Goal: Transaction & Acquisition: Purchase product/service

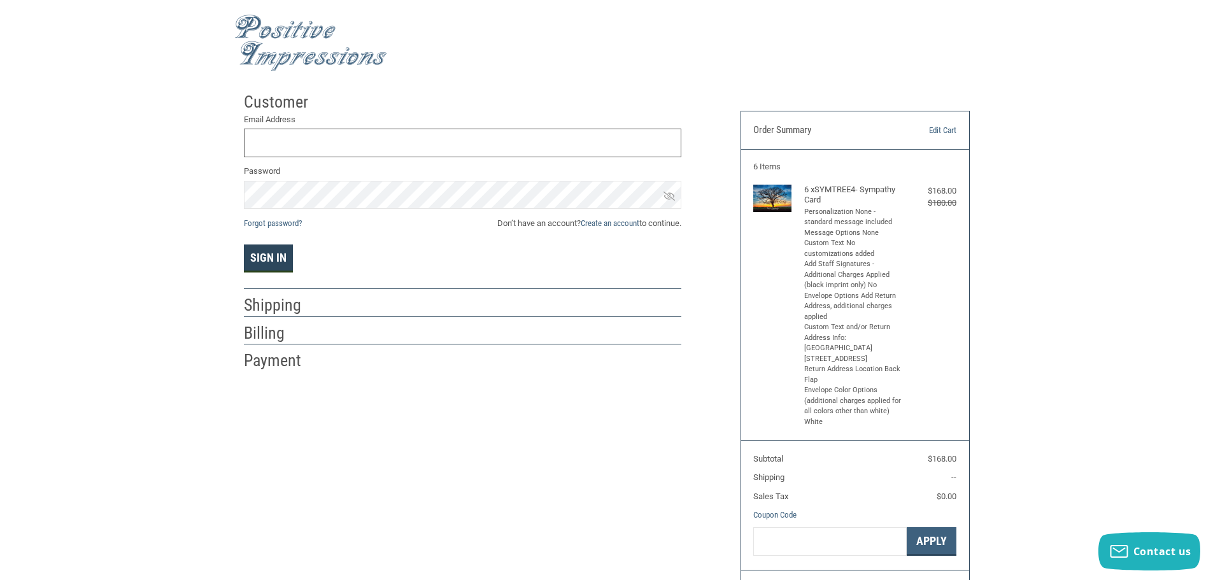
type input "[EMAIL_ADDRESS][DOMAIN_NAME]"
click at [286, 266] on button "Sign In" at bounding box center [268, 258] width 49 height 28
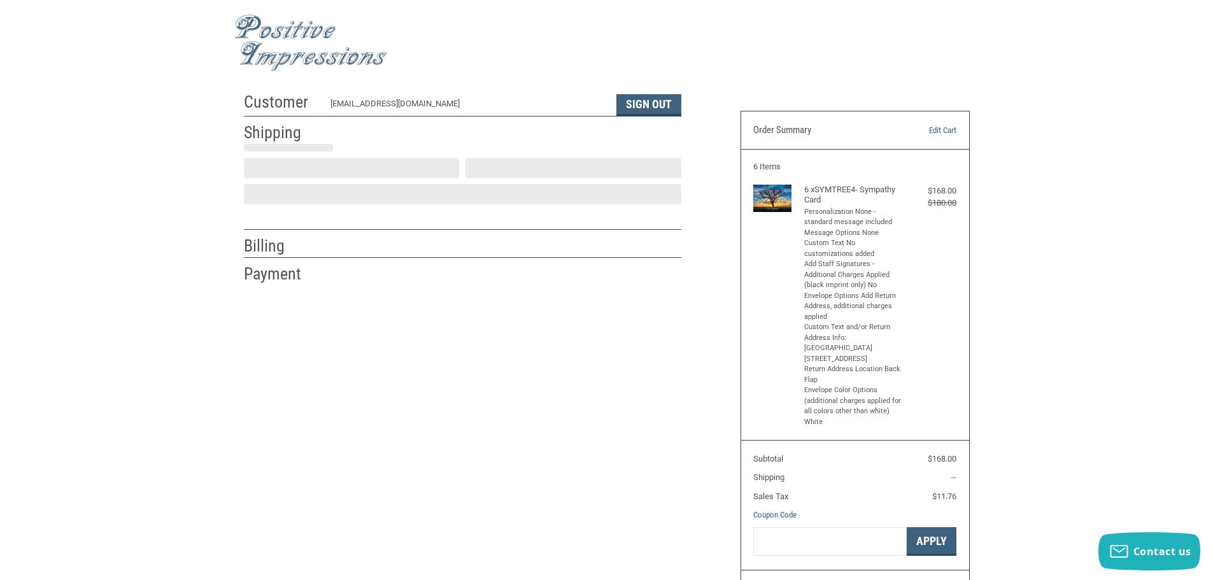
scroll to position [1, 0]
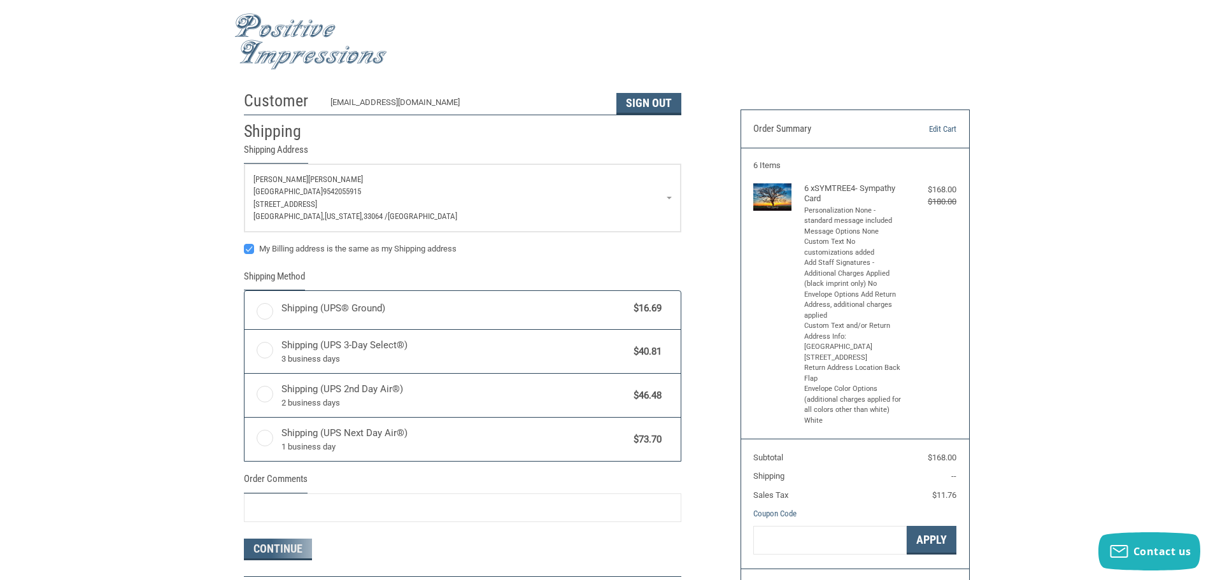
radio input "true"
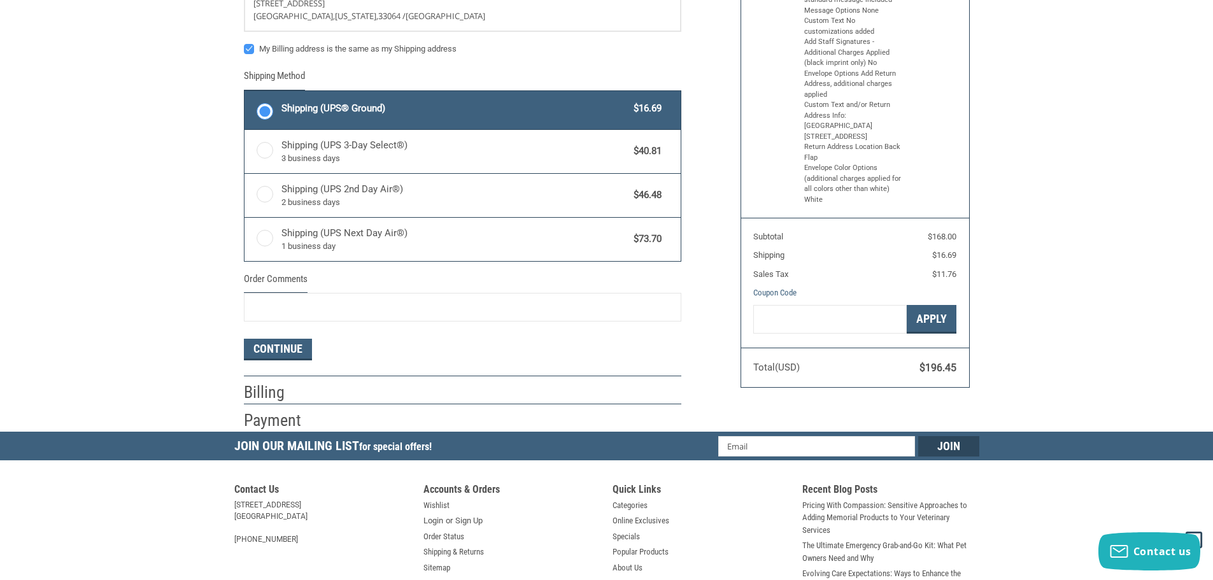
scroll to position [256, 0]
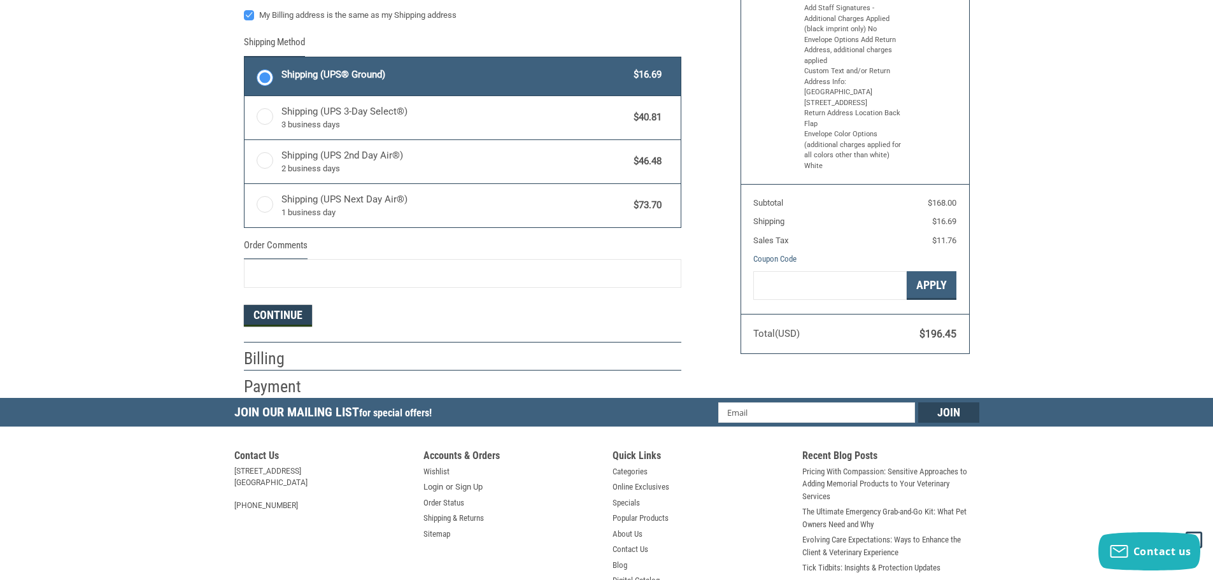
click at [267, 313] on button "Continue" at bounding box center [278, 316] width 68 height 22
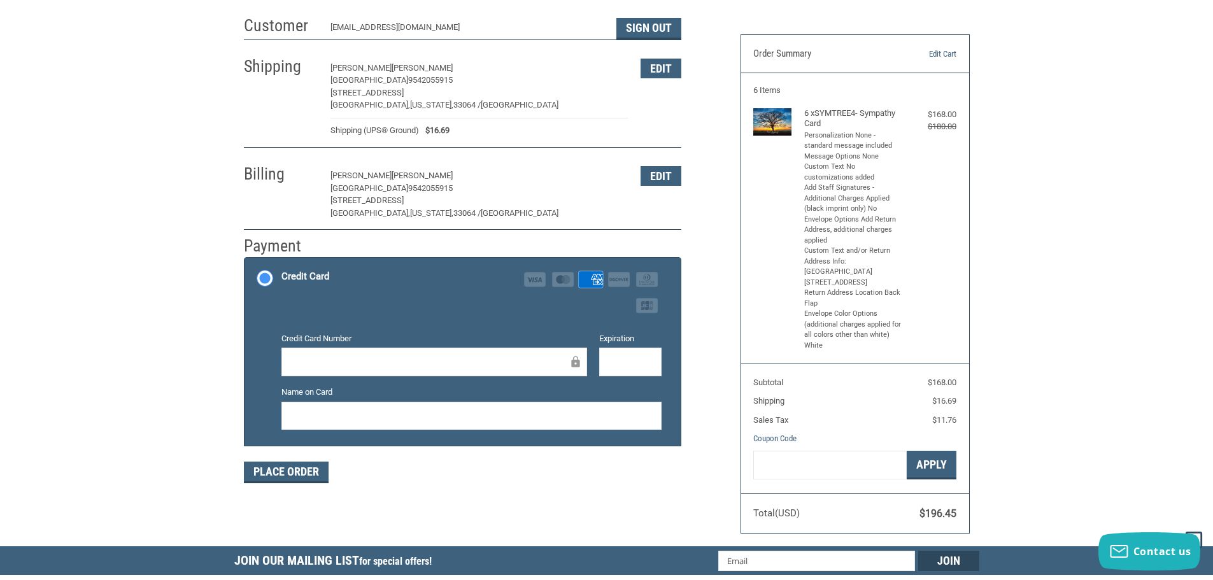
scroll to position [16, 0]
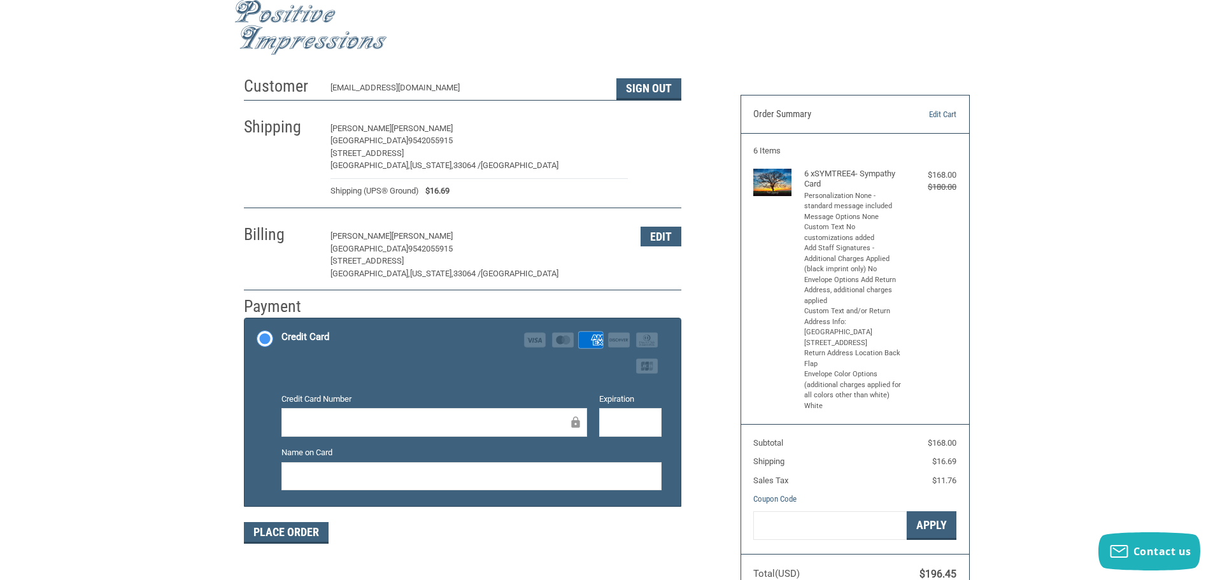
click at [657, 125] on button "Edit" at bounding box center [660, 129] width 41 height 20
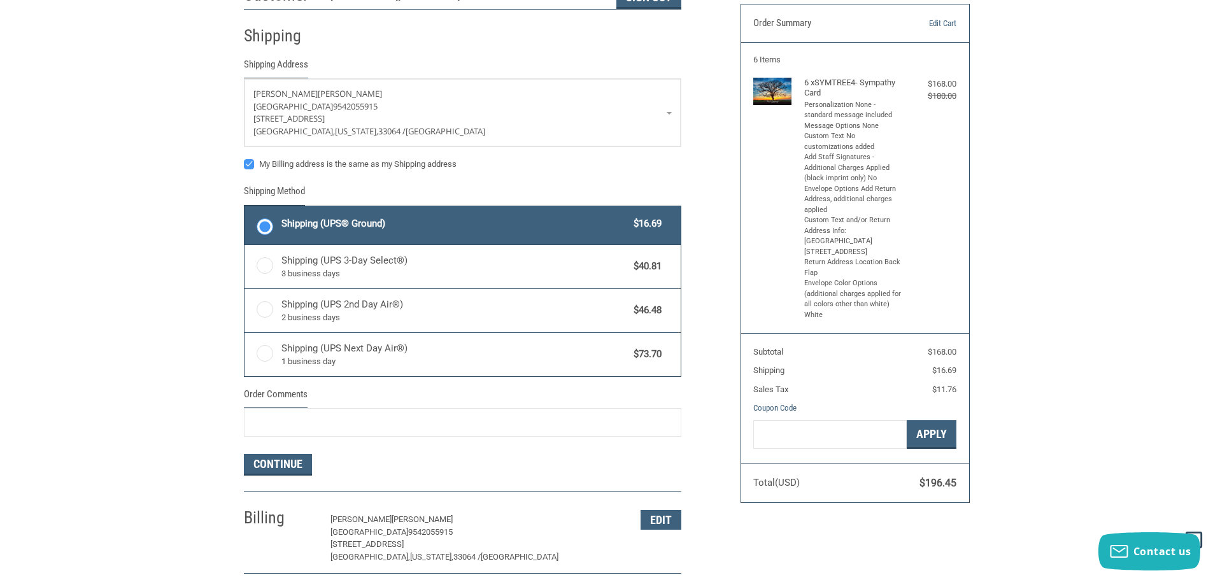
scroll to position [117, 0]
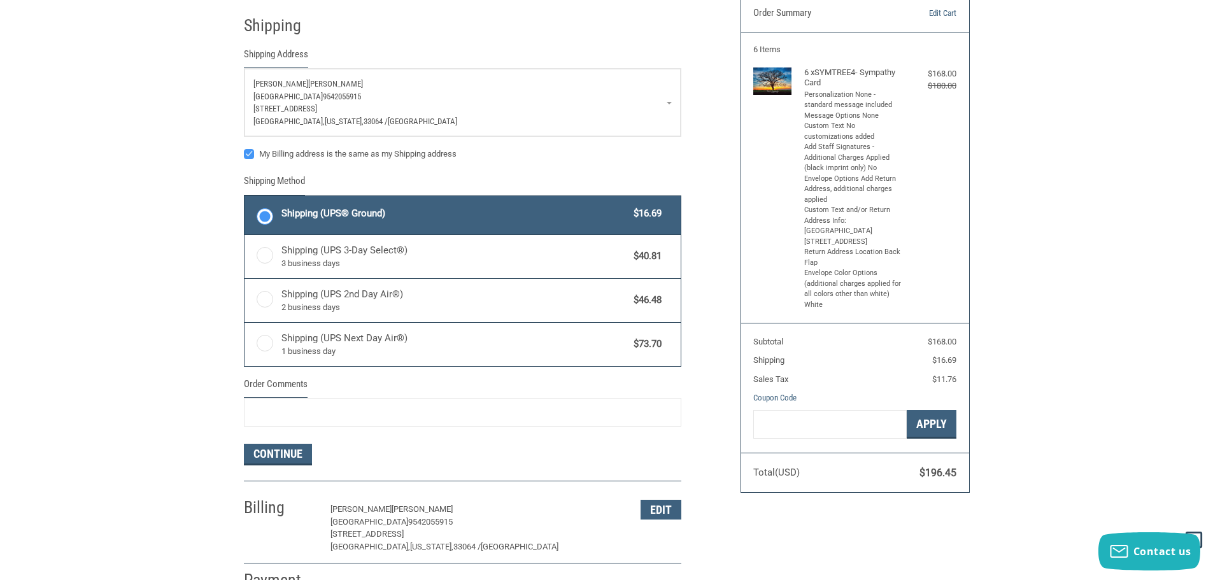
click at [423, 92] on p "ACACIA ANIMAL HOSPITAL 9542055915" at bounding box center [462, 96] width 418 height 13
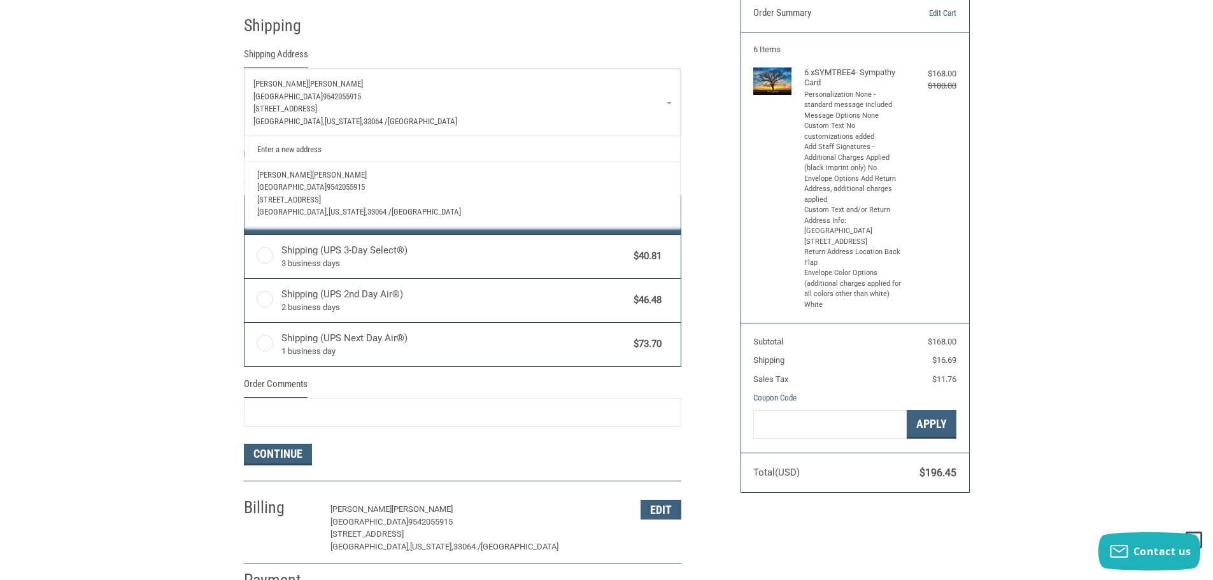
click at [404, 189] on p "ACACIA ANIMAL HOSPITAL 9542055915" at bounding box center [462, 187] width 410 height 13
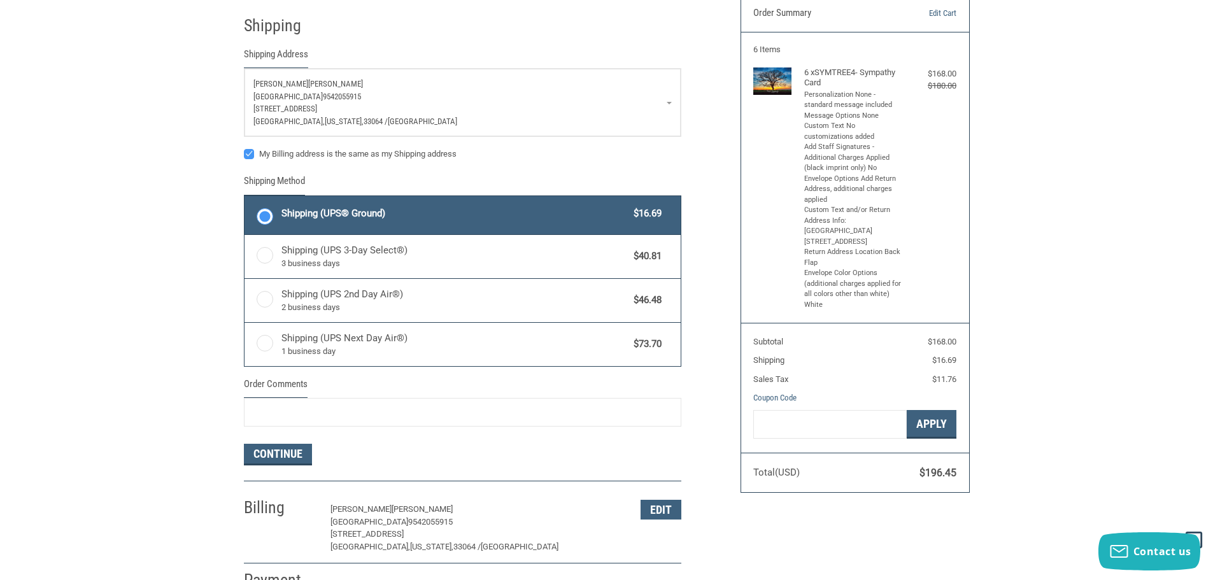
click at [412, 121] on span "[GEOGRAPHIC_DATA]" at bounding box center [422, 121] width 69 height 10
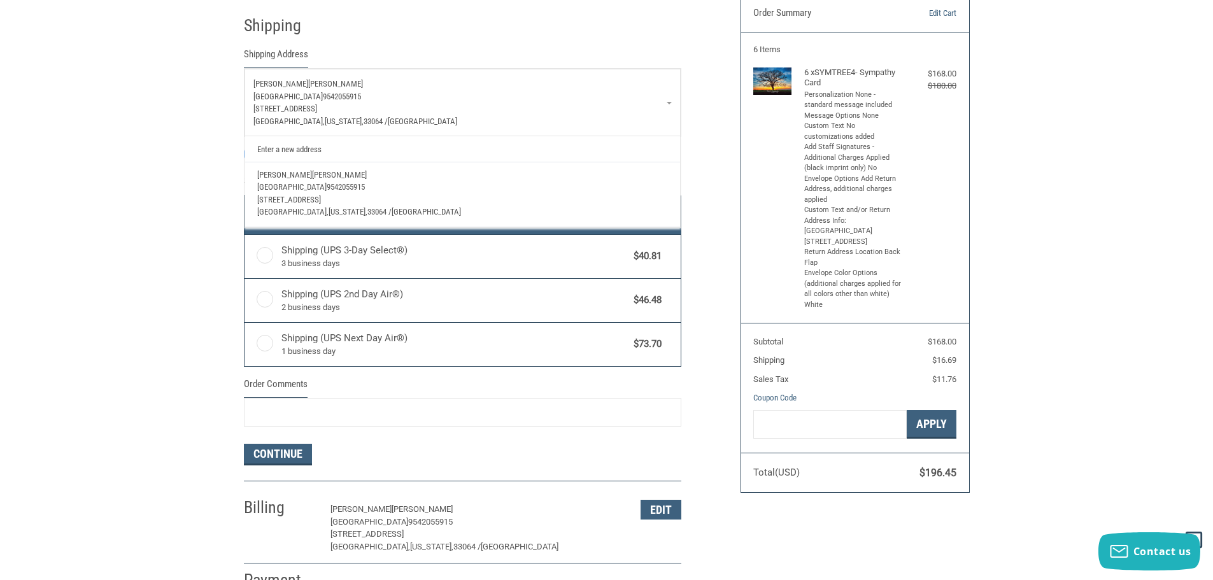
click at [397, 96] on p "ACACIA ANIMAL HOSPITAL 9542055915" at bounding box center [462, 96] width 418 height 13
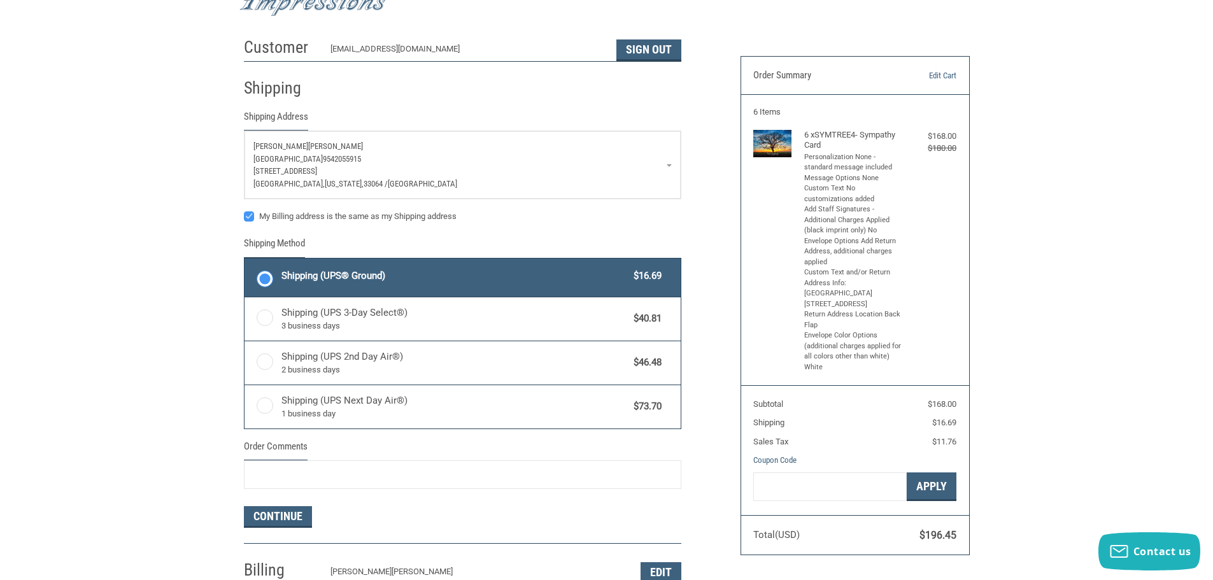
scroll to position [0, 0]
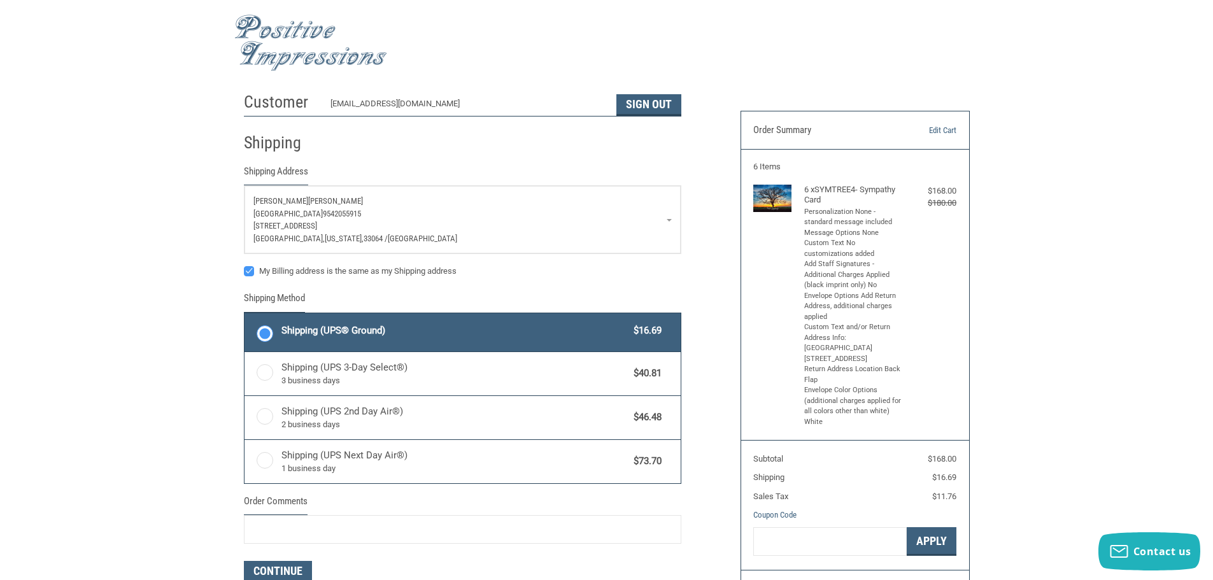
click at [361, 212] on span "9542055915" at bounding box center [342, 214] width 38 height 10
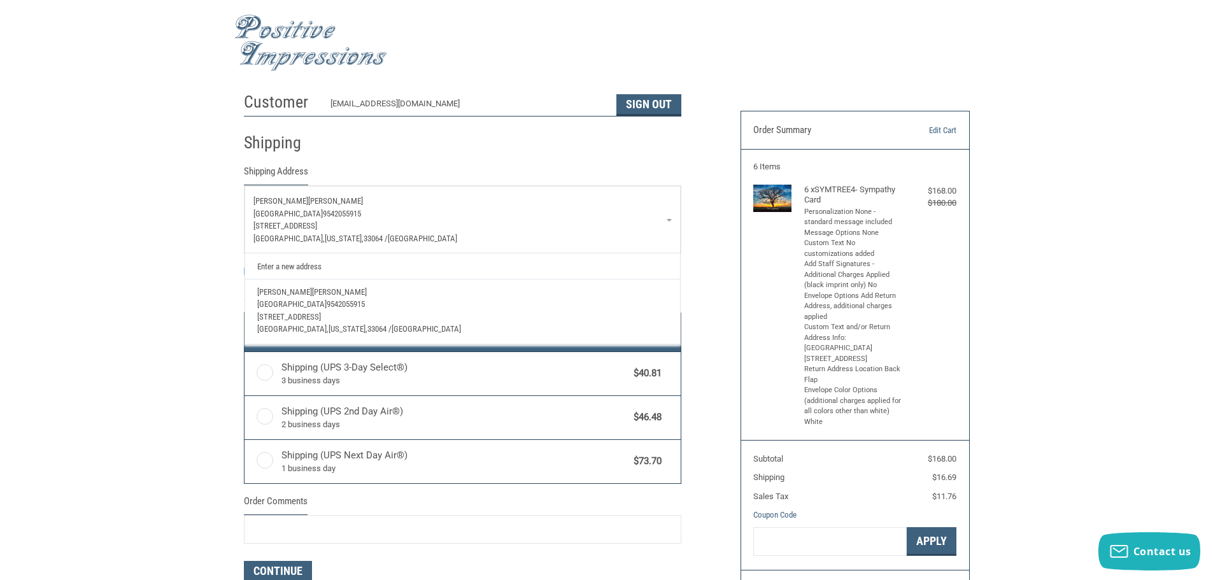
click at [361, 212] on span "9542055915" at bounding box center [342, 214] width 38 height 10
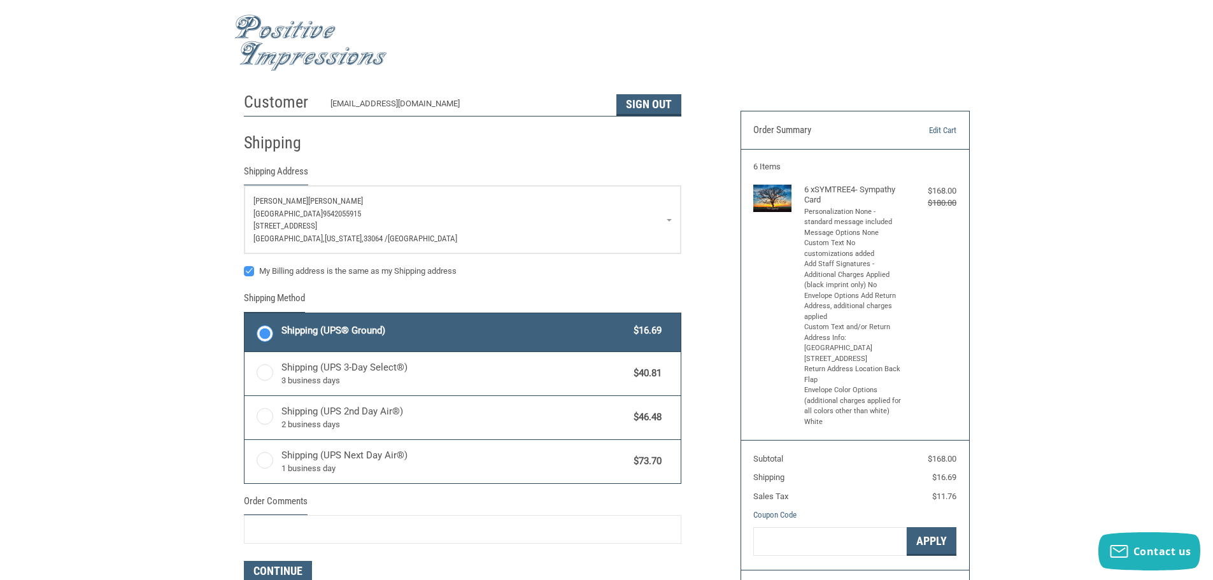
click at [388, 209] on p "ACACIA ANIMAL HOSPITAL 9542055915" at bounding box center [462, 214] width 418 height 13
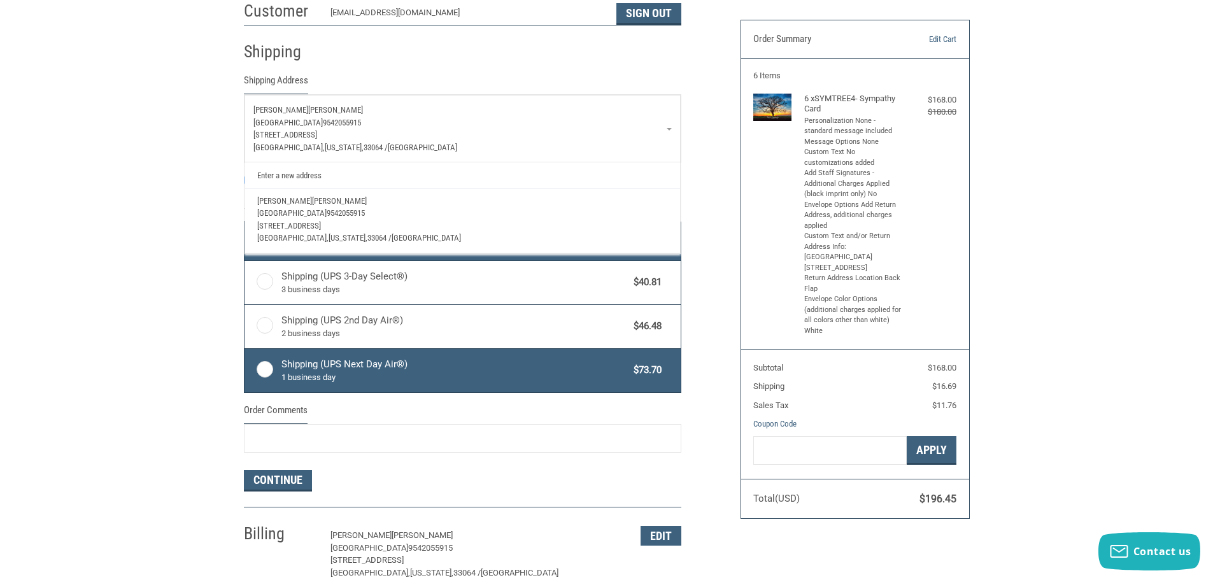
scroll to position [255, 0]
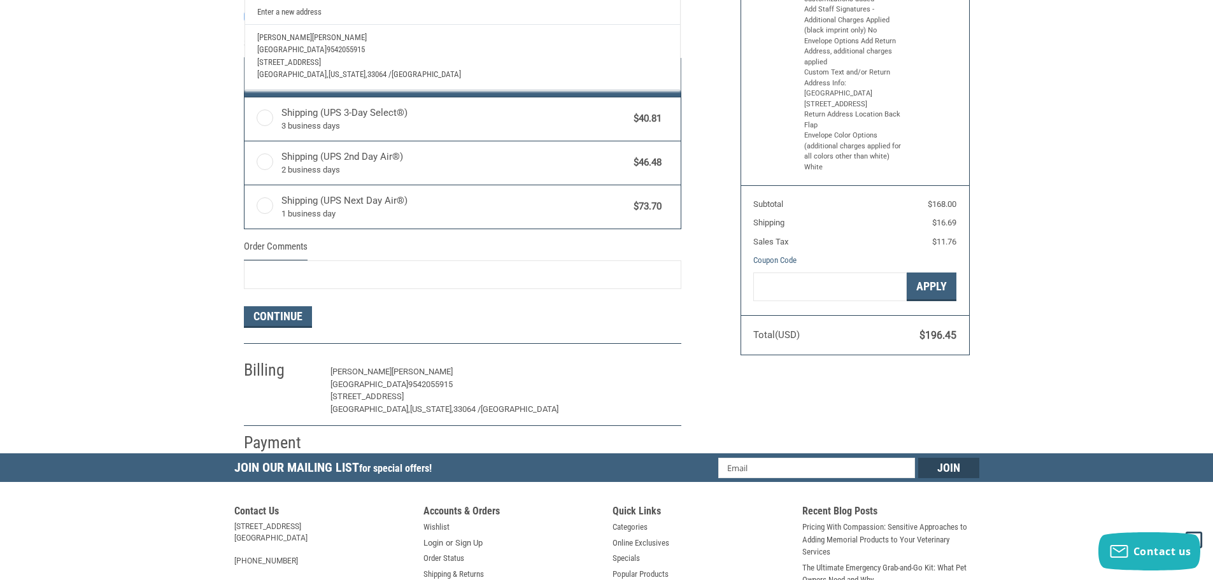
click at [654, 374] on button "Edit" at bounding box center [660, 372] width 41 height 20
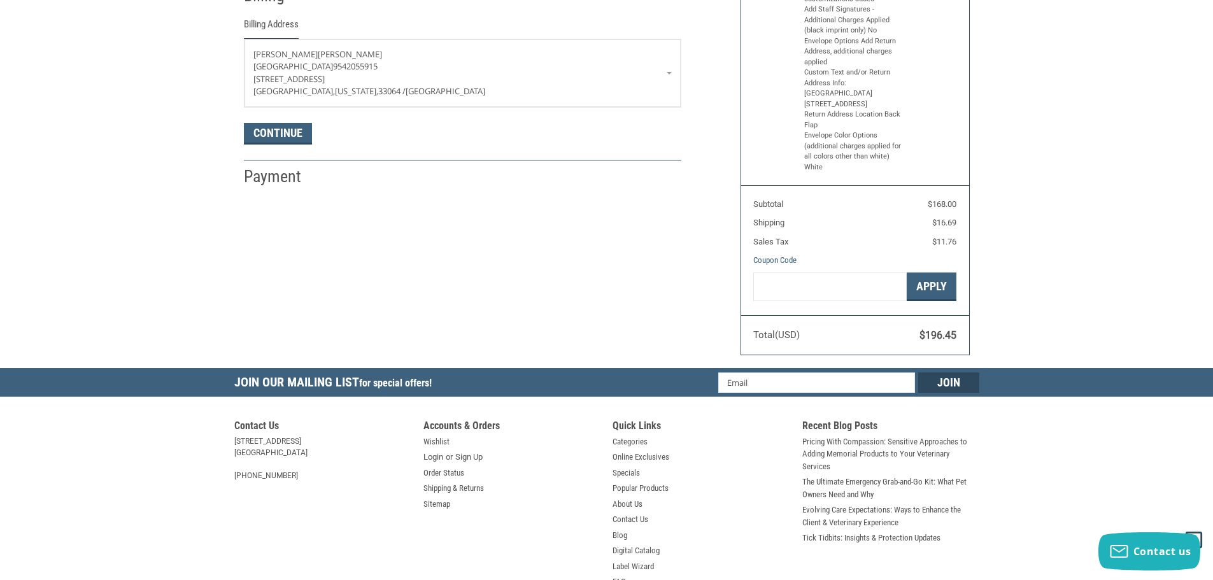
scroll to position [225, 0]
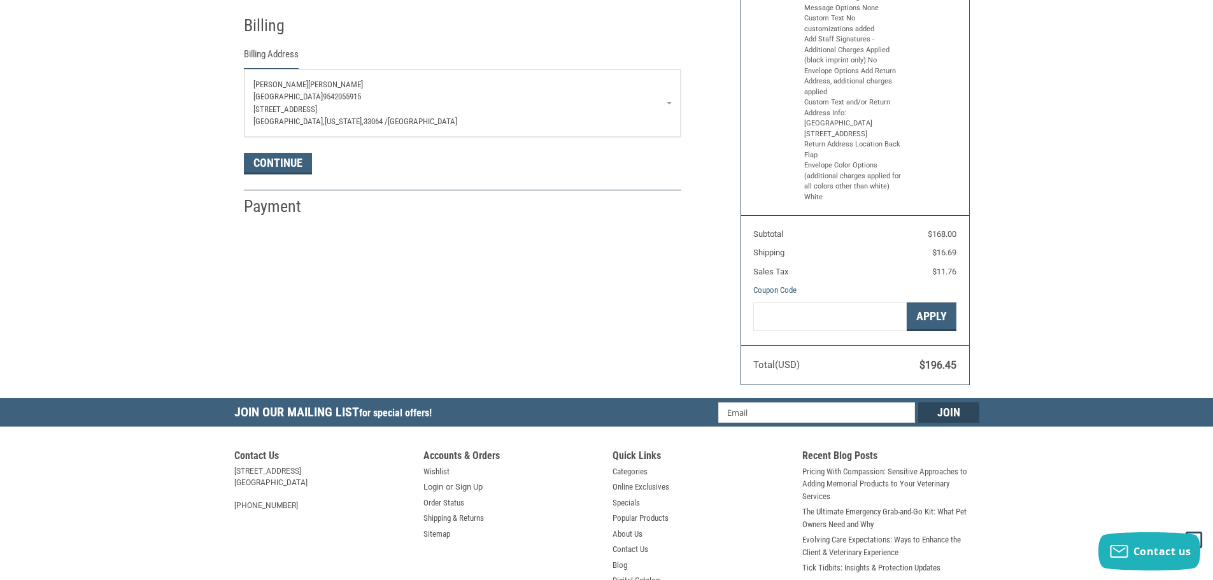
click at [361, 101] on span "9542055915" at bounding box center [342, 97] width 38 height 10
click at [361, 100] on span "9542055915" at bounding box center [342, 97] width 38 height 10
click at [361, 99] on span "9542055915" at bounding box center [342, 97] width 38 height 10
click at [391, 95] on p "ACACIA ANIMAL HOSPITAL 9542055915" at bounding box center [462, 96] width 418 height 13
click at [361, 97] on span "9542055915" at bounding box center [342, 97] width 38 height 10
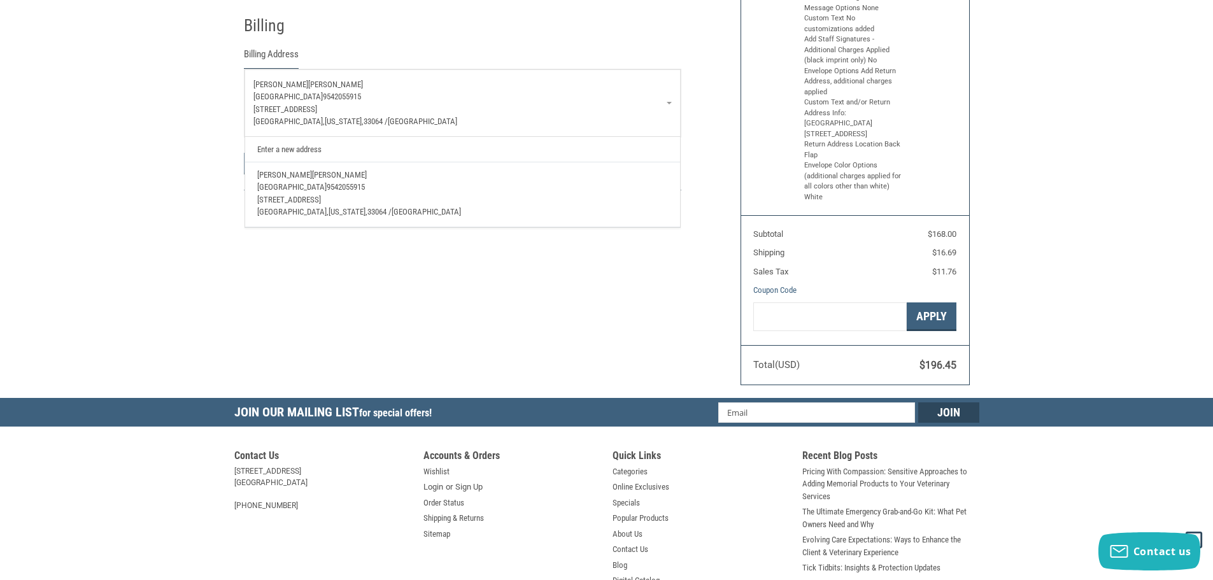
click at [361, 97] on span "9542055915" at bounding box center [342, 97] width 38 height 10
click at [361, 96] on span "9542055915" at bounding box center [342, 97] width 38 height 10
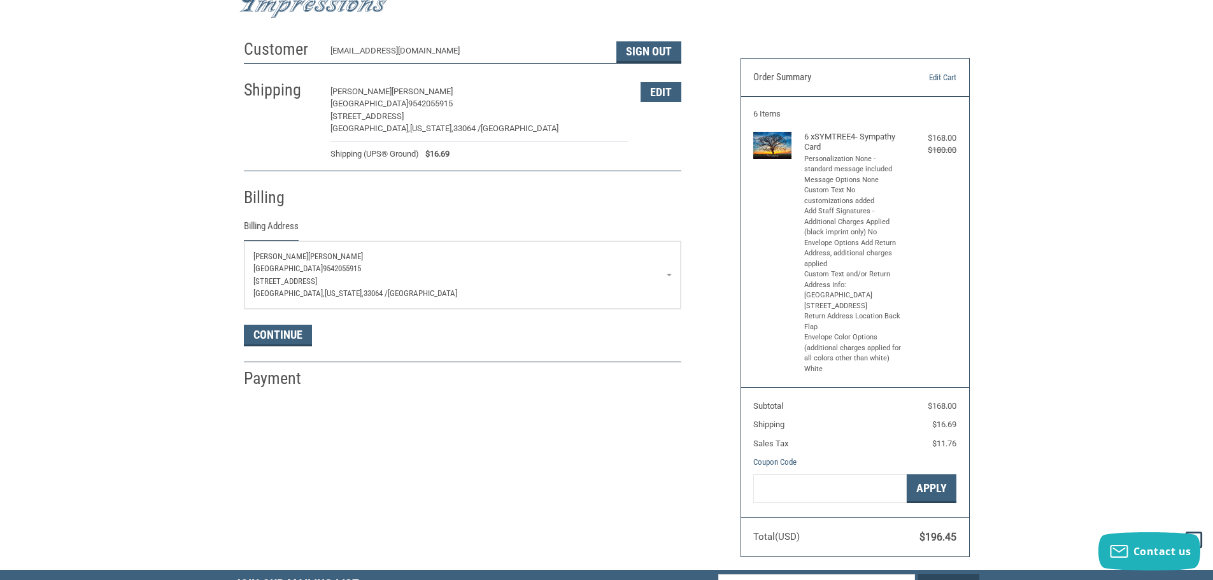
scroll to position [0, 0]
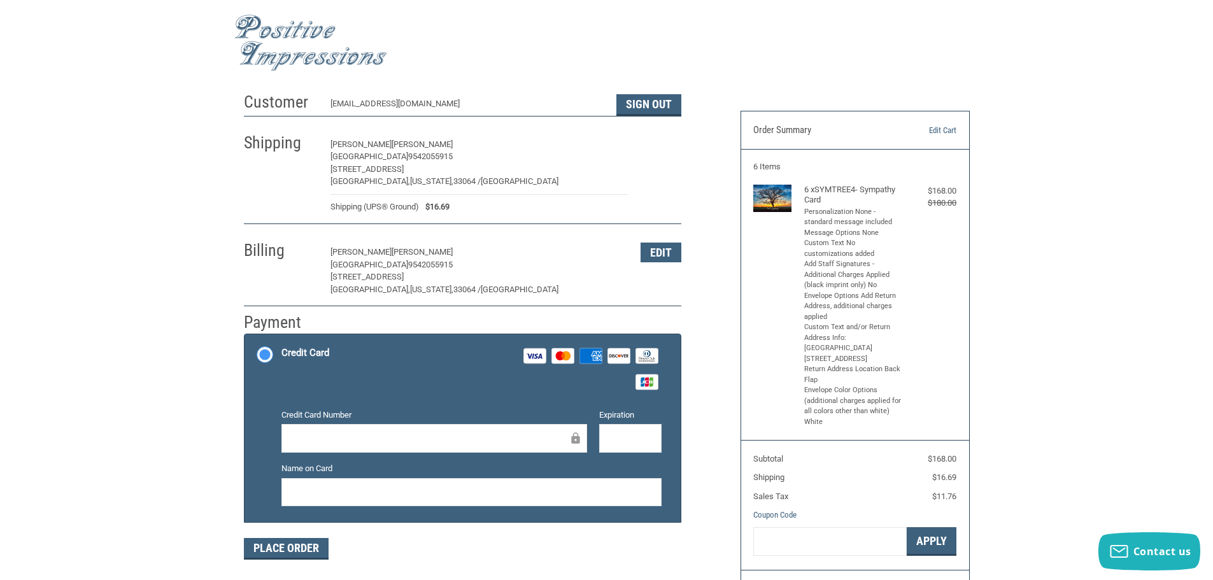
click at [672, 140] on button "Edit" at bounding box center [660, 145] width 41 height 20
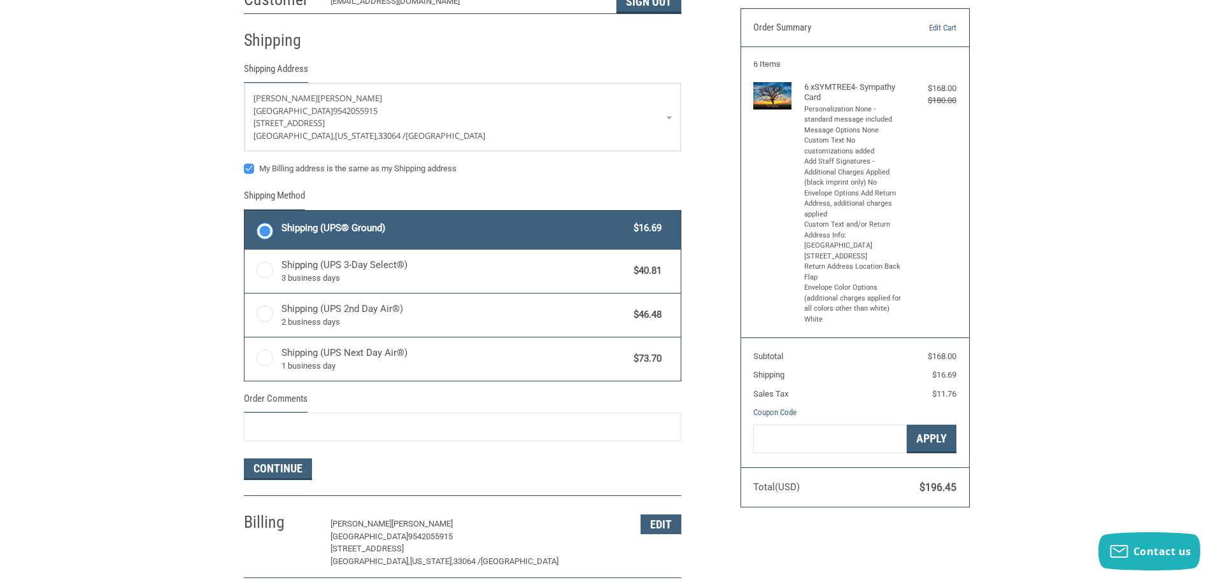
scroll to position [117, 0]
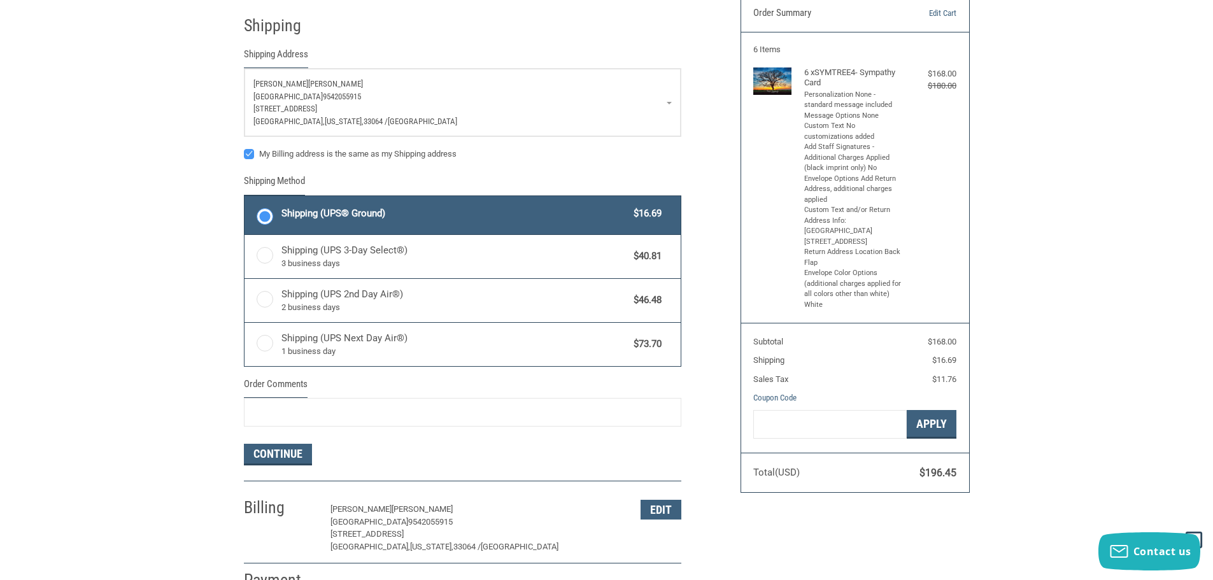
click at [361, 100] on span "9542055915" at bounding box center [342, 97] width 38 height 10
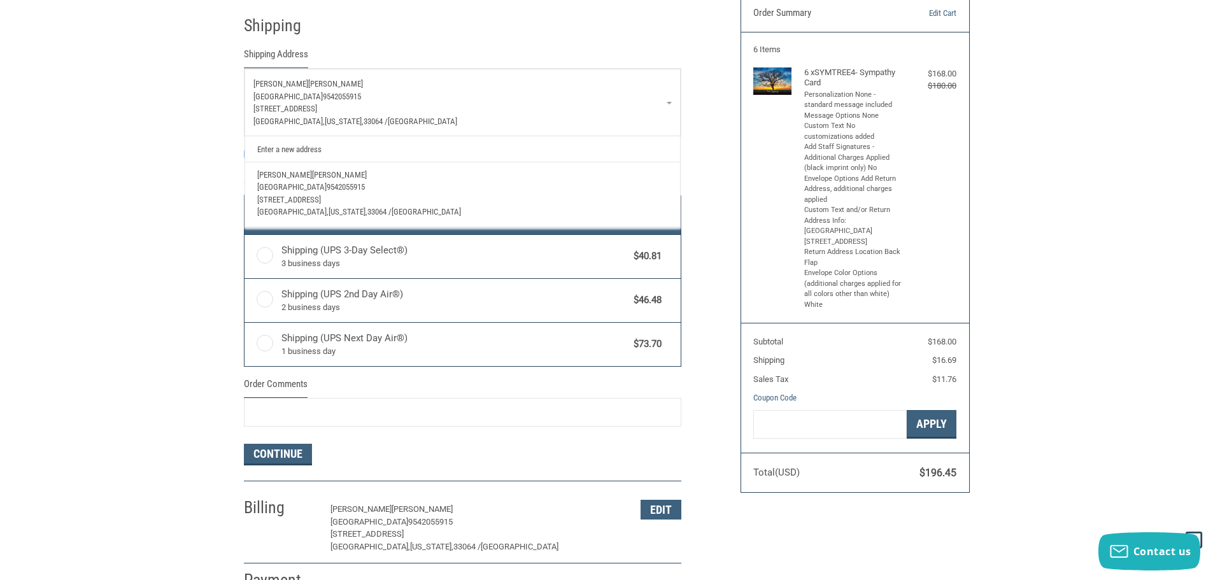
click at [361, 99] on span "9542055915" at bounding box center [342, 97] width 38 height 10
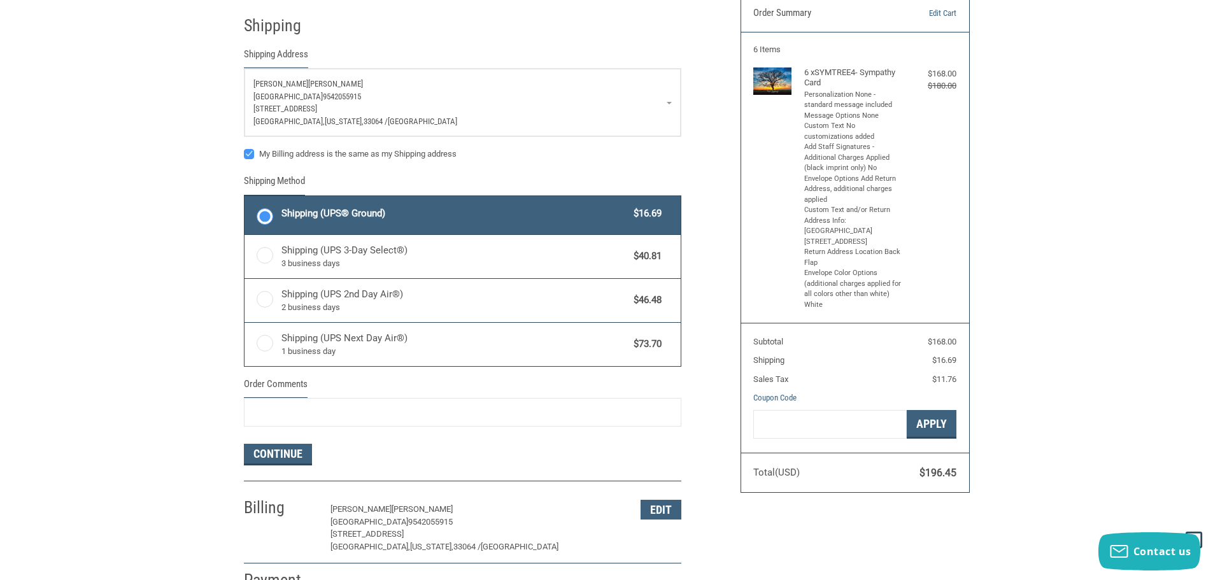
click at [387, 94] on p "ACACIA ANIMAL HOSPITAL 9542055915" at bounding box center [462, 96] width 418 height 13
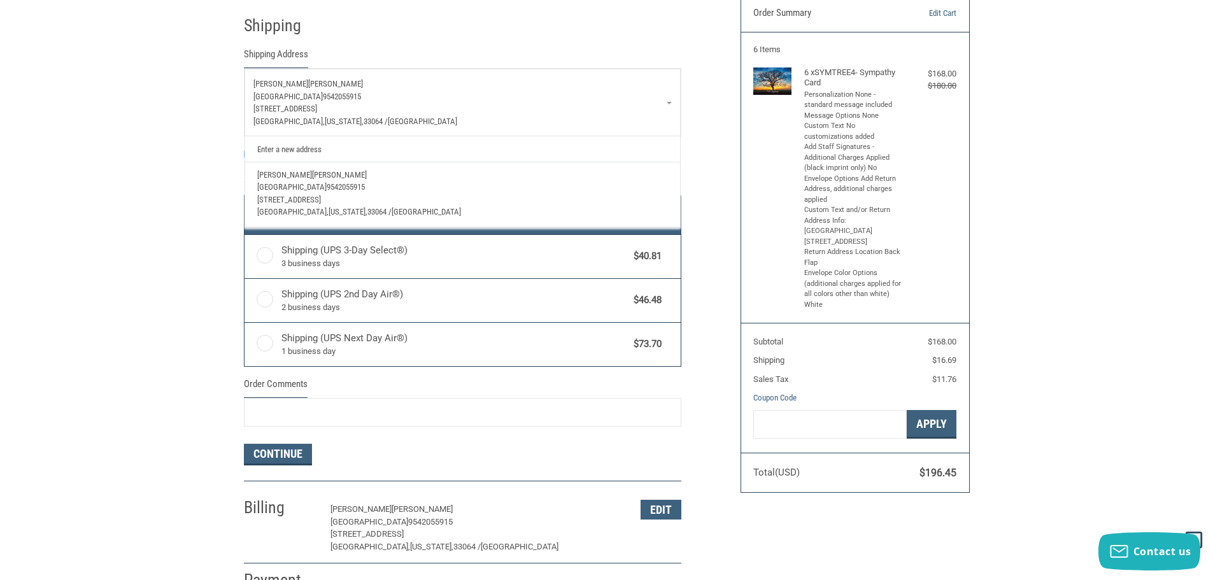
click at [396, 92] on p "ACACIA ANIMAL HOSPITAL 9542055915" at bounding box center [462, 96] width 418 height 13
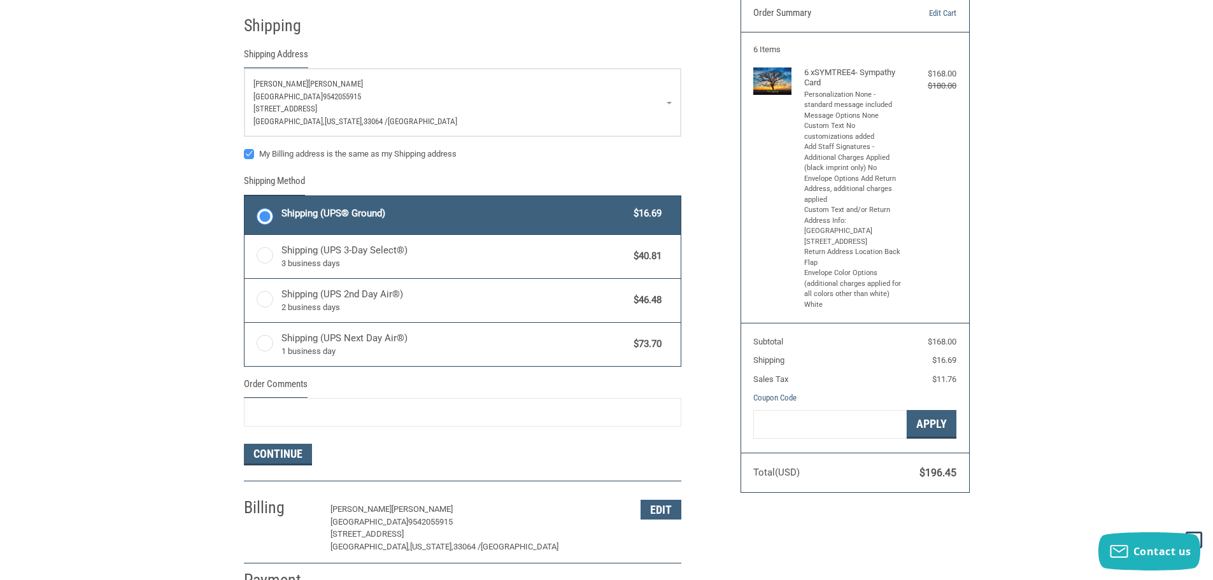
click at [396, 92] on p "ACACIA ANIMAL HOSPITAL 9542055915" at bounding box center [462, 96] width 418 height 13
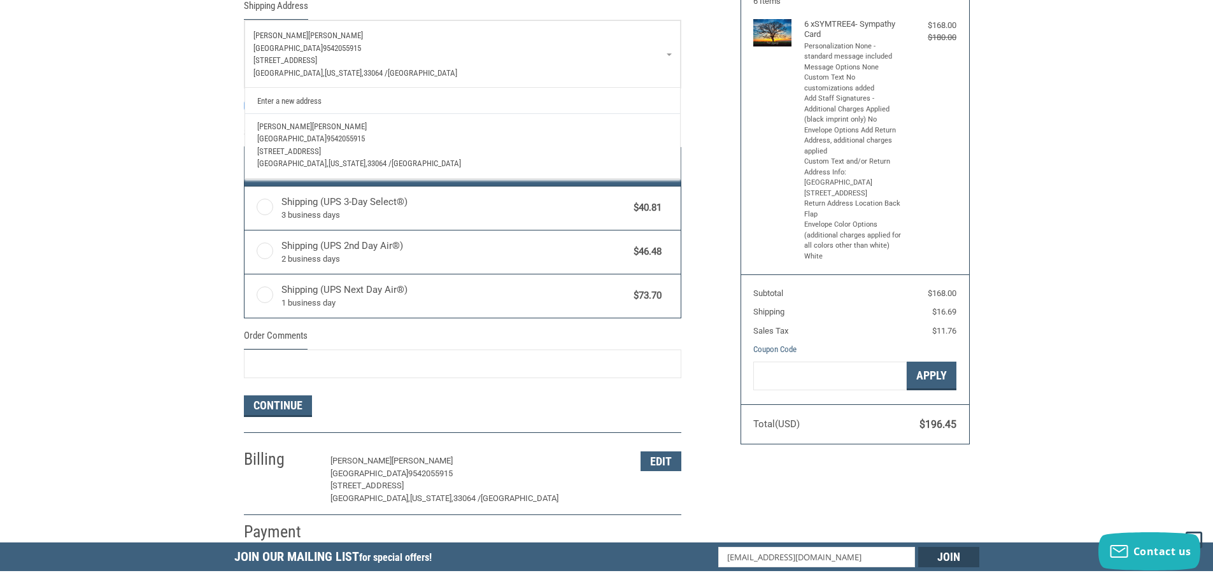
scroll to position [0, 0]
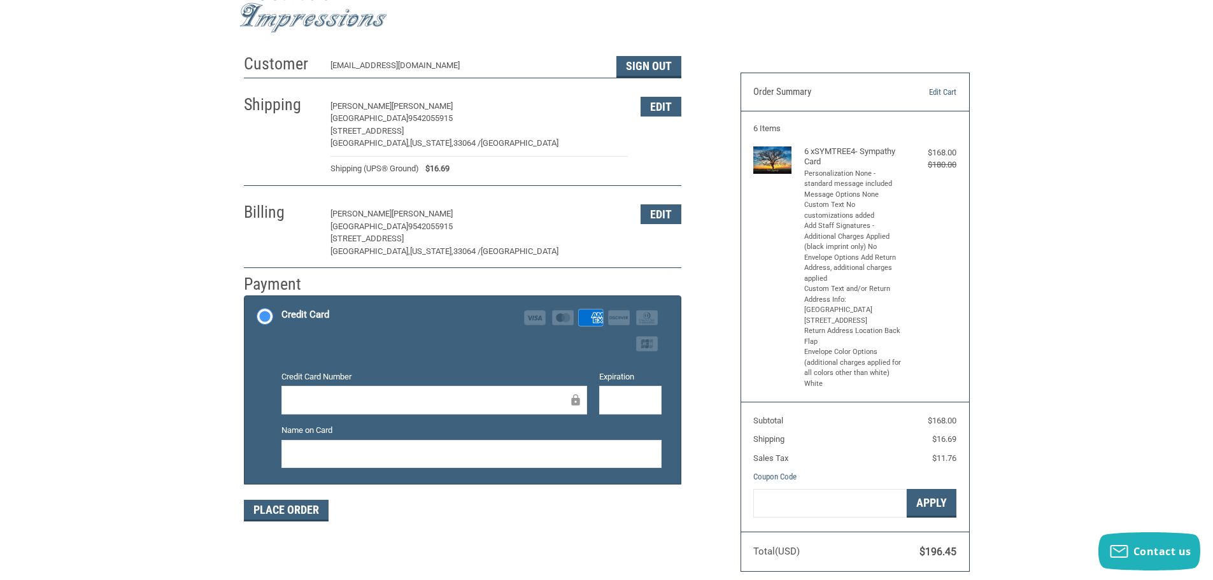
scroll to position [127, 0]
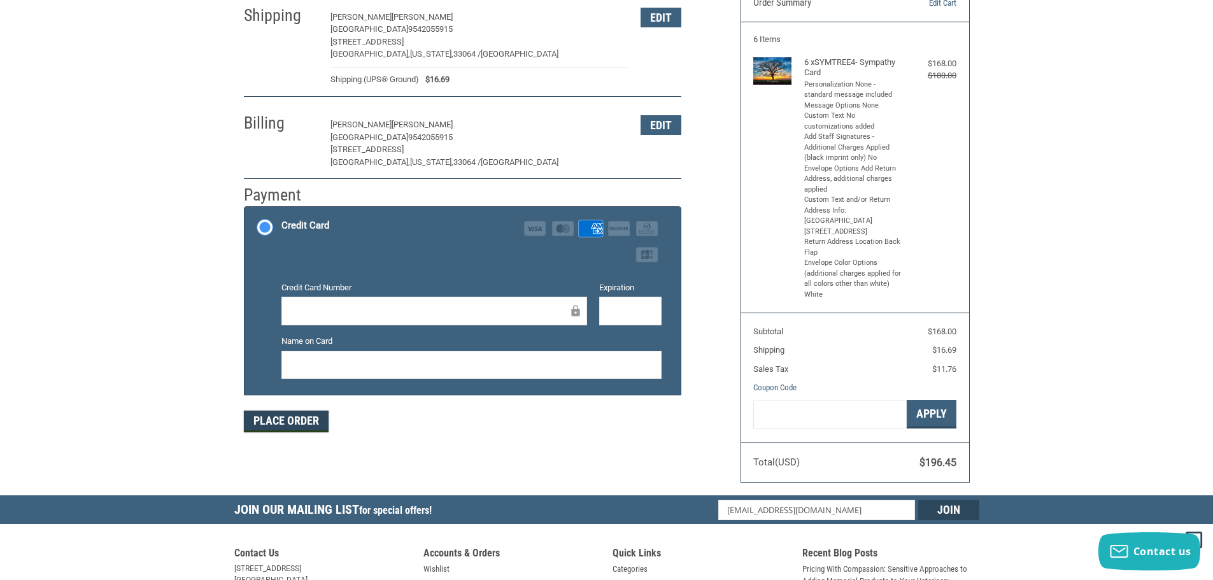
click at [276, 428] on button "Place Order" at bounding box center [286, 422] width 85 height 22
